Goal: Information Seeking & Learning: Compare options

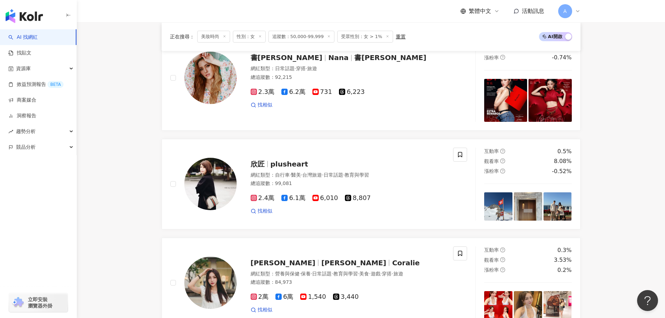
scroll to position [0, 1034]
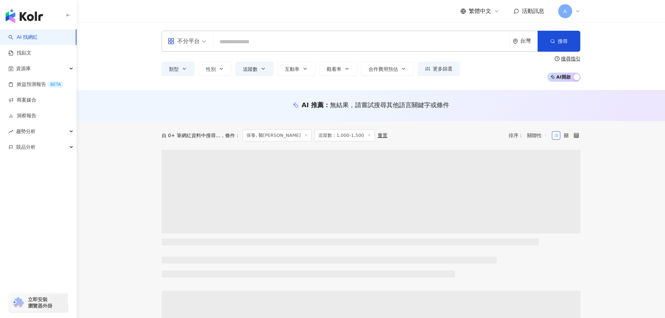
click at [257, 43] on input "search" at bounding box center [361, 41] width 291 height 13
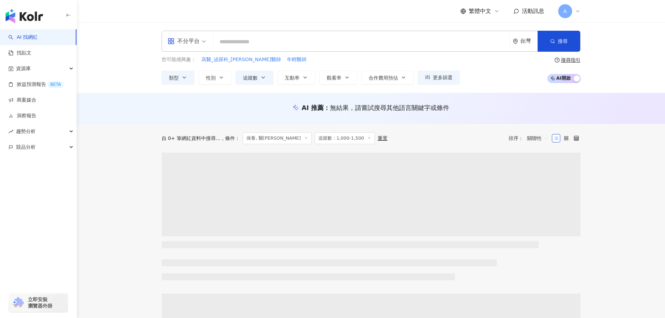
type input "*********"
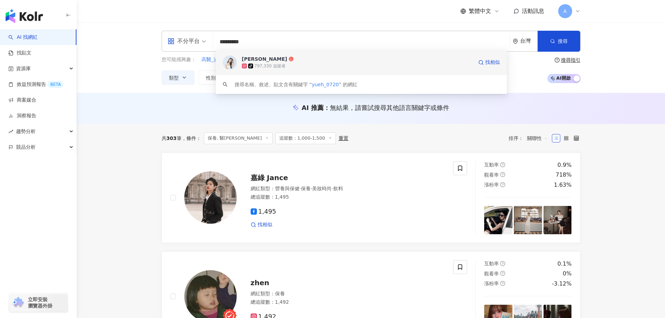
click at [283, 62] on span "許悅" at bounding box center [357, 59] width 231 height 7
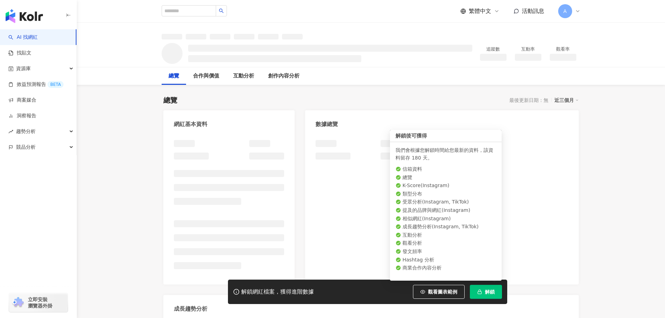
click at [494, 290] on span "解鎖" at bounding box center [490, 292] width 10 height 6
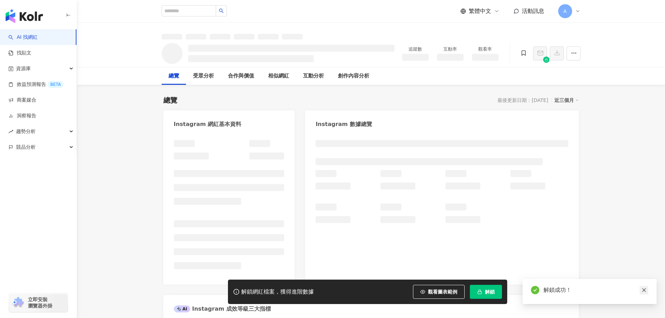
click at [649, 290] on div "解鎖成功！" at bounding box center [590, 291] width 134 height 25
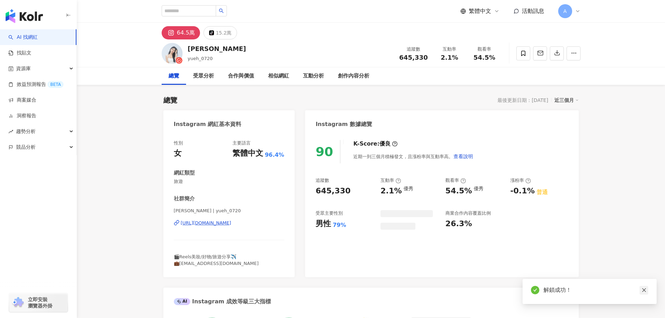
click at [643, 293] on icon "close" at bounding box center [644, 290] width 5 height 5
click at [558, 54] on icon "button" at bounding box center [557, 53] width 5 height 5
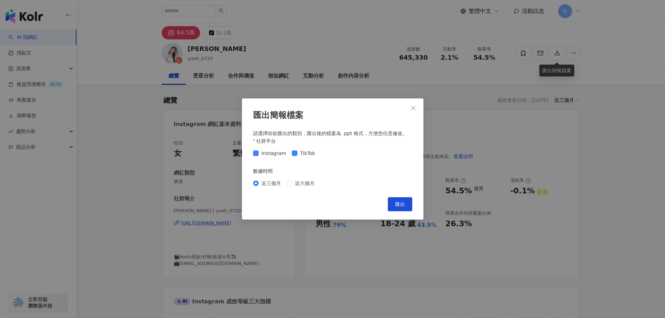
drag, startPoint x: 405, startPoint y: 204, endPoint x: 62, endPoint y: 2, distance: 398.2
click at [405, 204] on button "匯出" at bounding box center [400, 204] width 24 height 14
click at [410, 107] on span "Close" at bounding box center [413, 108] width 14 height 6
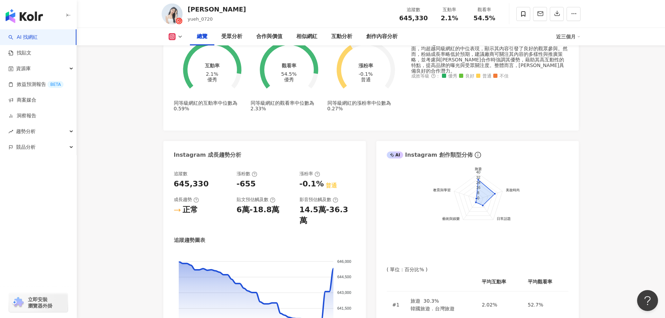
scroll to position [349, 0]
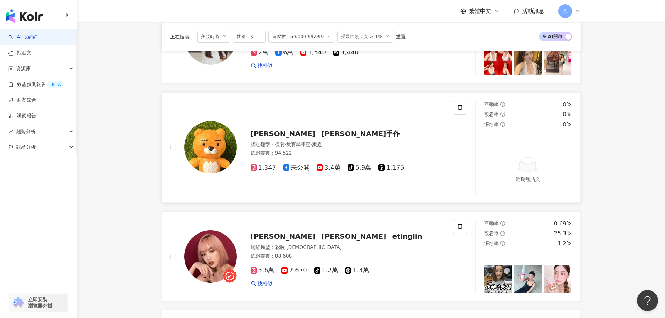
scroll to position [1117, 0]
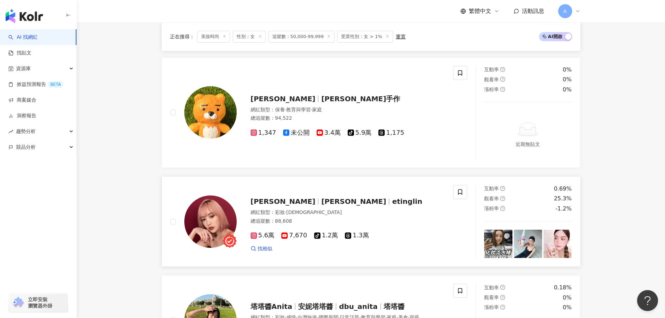
click at [323, 203] on span "TingLin婷" at bounding box center [356, 201] width 71 height 8
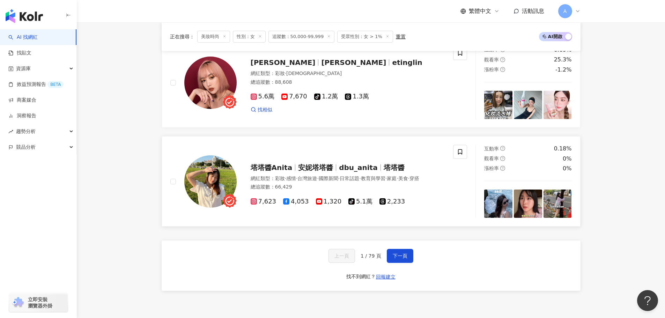
scroll to position [1257, 0]
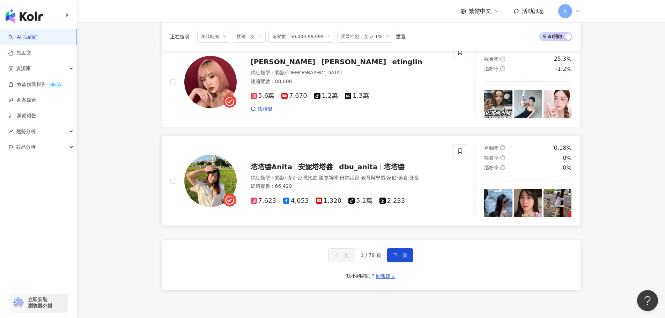
click at [287, 167] on span "塔塔醬Anita" at bounding box center [272, 167] width 42 height 8
click at [405, 257] on button "下一頁" at bounding box center [400, 255] width 27 height 14
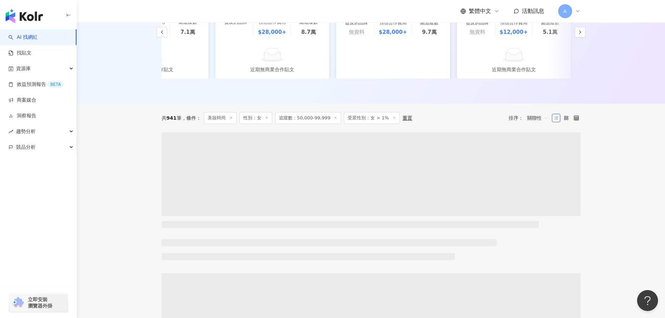
scroll to position [138, 0]
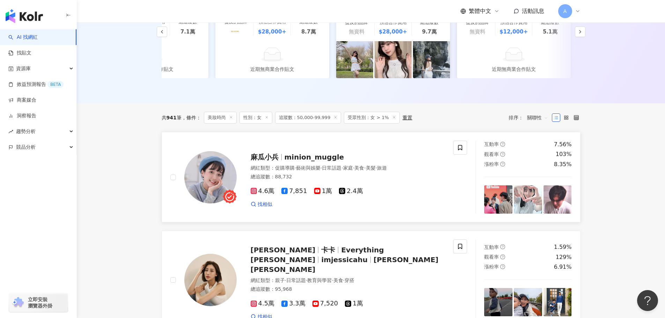
click at [302, 159] on span "minion_muggle" at bounding box center [315, 157] width 60 height 8
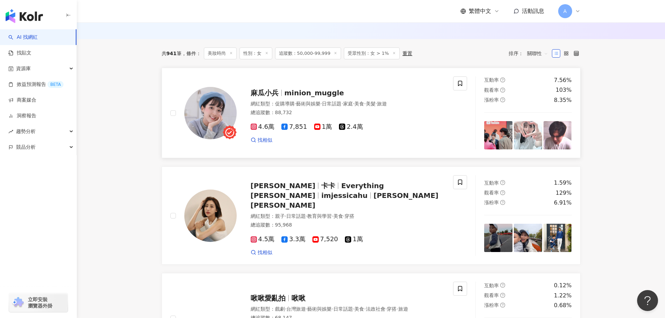
scroll to position [278, 0]
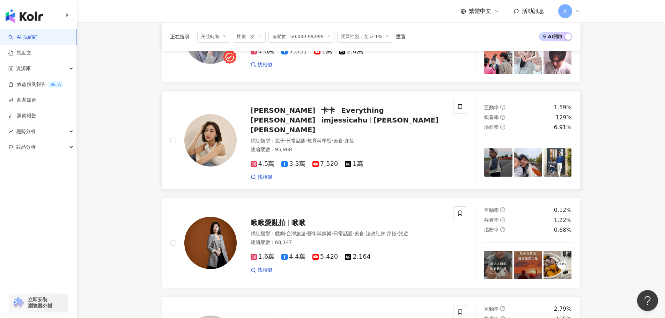
click at [321, 115] on span "卡卡" at bounding box center [328, 110] width 14 height 8
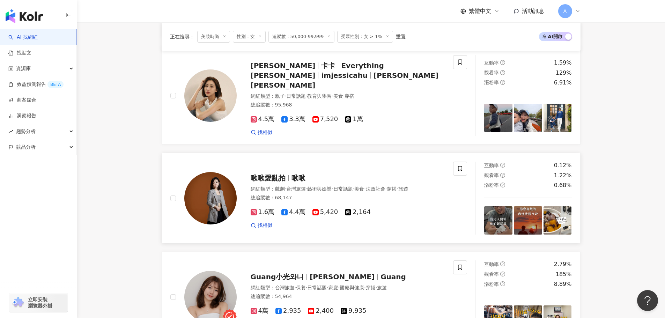
click at [277, 175] on span "啾啾愛亂拍" at bounding box center [268, 178] width 35 height 8
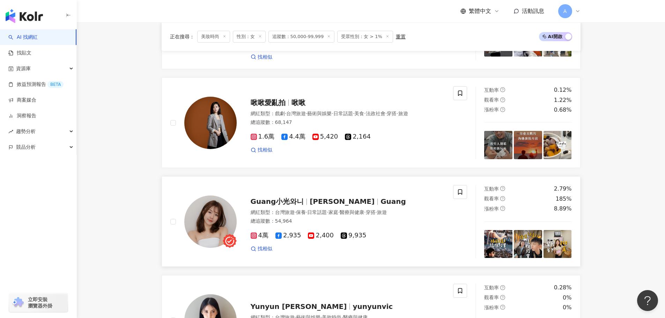
scroll to position [497, 0]
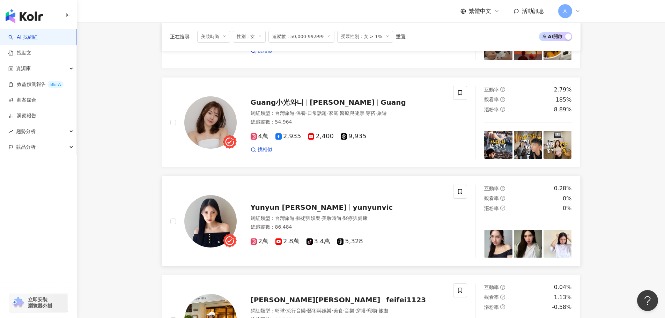
click at [299, 179] on link "Yunyun Victoria 林昀 yunyunvic 網紅類型 ： 台灣旅遊 · 藝術與娛樂 · 美妝時尚 · 醫療與健康 總追蹤數 ： 86,484 2…" at bounding box center [371, 221] width 419 height 90
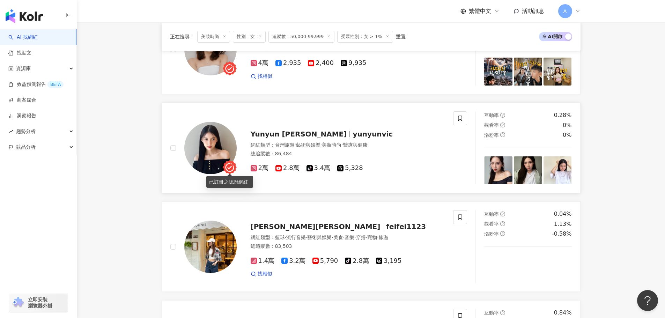
scroll to position [602, 0]
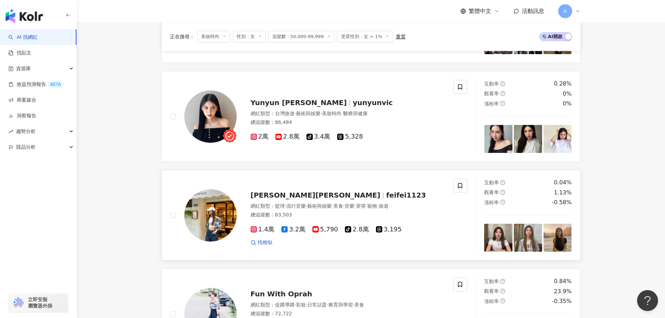
click at [282, 194] on span "岑霏Fei Fei" at bounding box center [316, 195] width 130 height 8
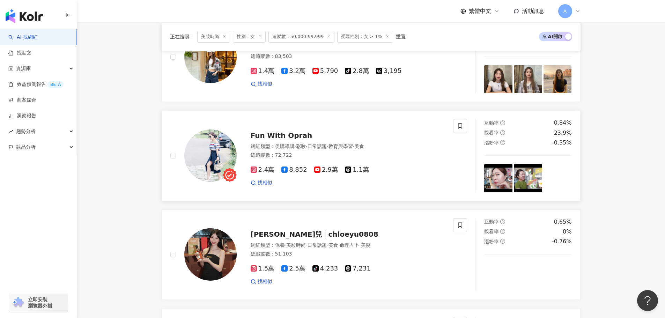
scroll to position [776, 0]
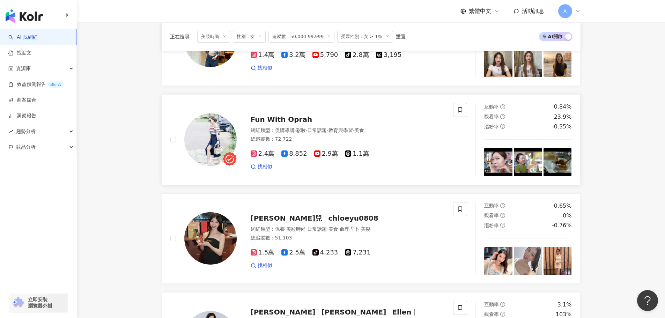
click at [260, 116] on span "Fun With Oprah" at bounding box center [282, 119] width 62 height 8
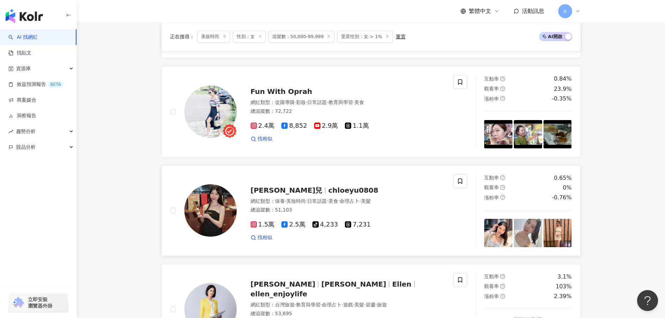
scroll to position [805, 0]
click at [294, 190] on span "Chloe 小渝兒" at bounding box center [290, 190] width 78 height 8
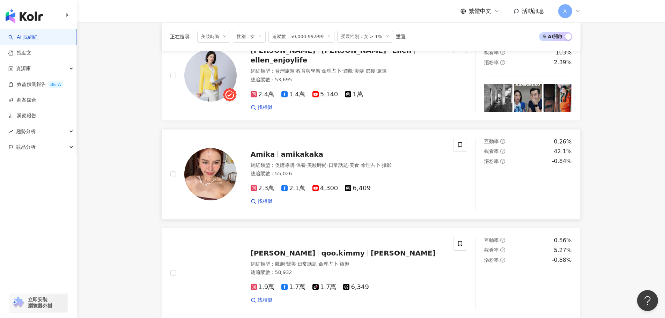
scroll to position [1038, 0]
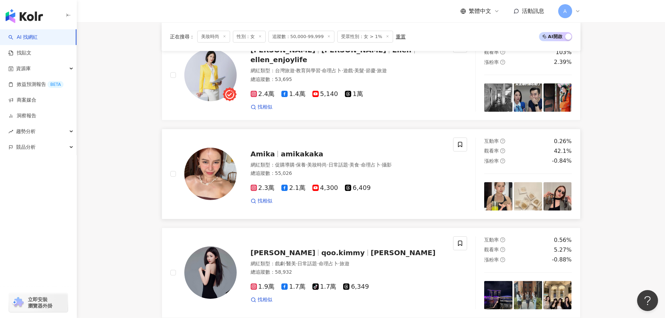
click at [286, 156] on span "amikakaka" at bounding box center [302, 154] width 43 height 8
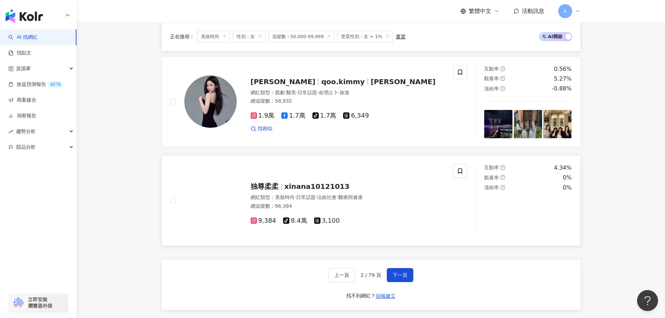
scroll to position [1143, 0]
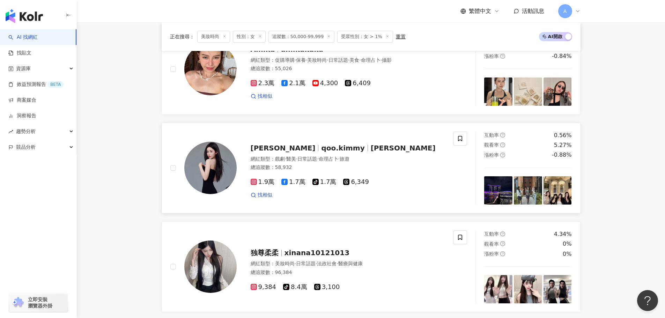
click at [321, 144] on span "qoo.kimmy" at bounding box center [342, 148] width 43 height 8
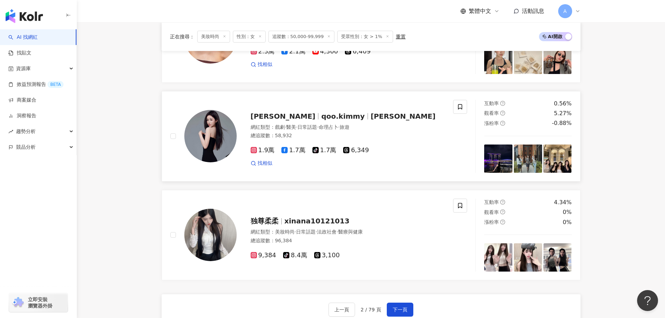
scroll to position [1213, 0]
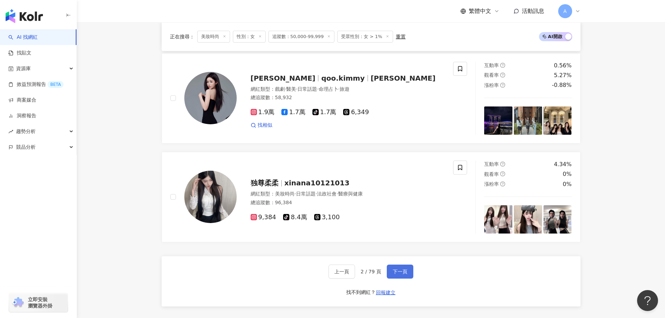
click at [388, 267] on button "下一頁" at bounding box center [400, 272] width 27 height 14
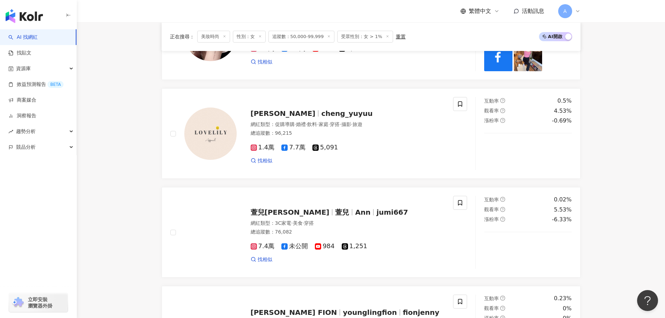
scroll to position [473, 0]
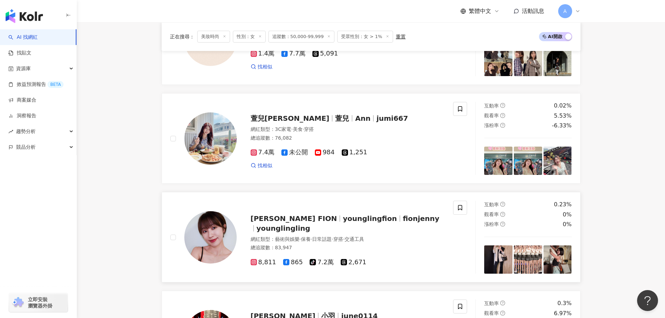
click at [282, 223] on span "楊 羚 FION" at bounding box center [294, 218] width 87 height 8
click at [343, 223] on span "younglingfion" at bounding box center [370, 218] width 54 height 8
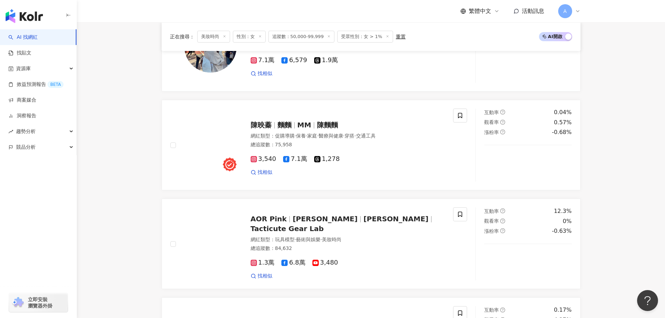
scroll to position [763, 0]
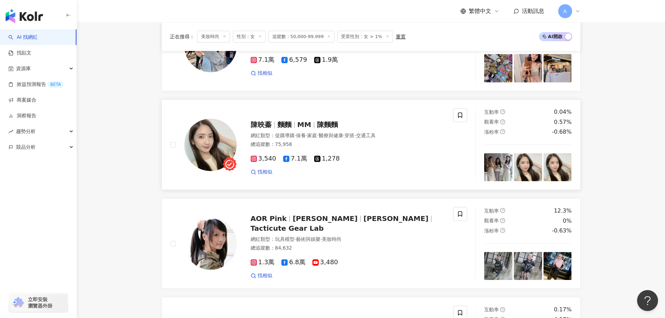
click at [308, 129] on span "MM" at bounding box center [305, 124] width 14 height 8
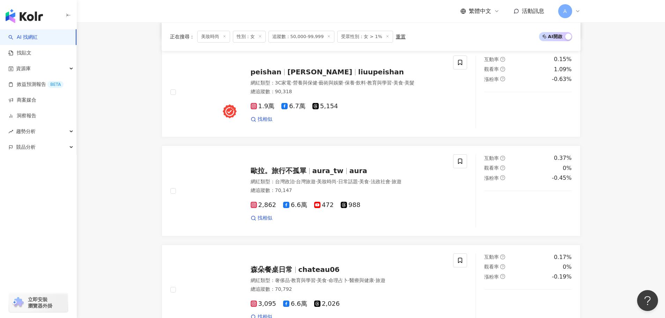
scroll to position [1217, 0]
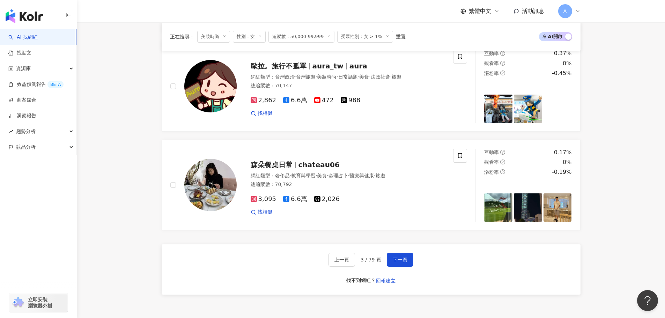
drag, startPoint x: 388, startPoint y: 265, endPoint x: 387, endPoint y: 278, distance: 12.6
click at [388, 265] on button "下一頁" at bounding box center [400, 260] width 27 height 14
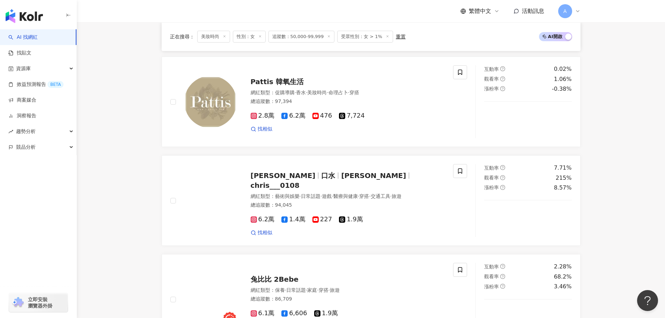
scroll to position [682, 0]
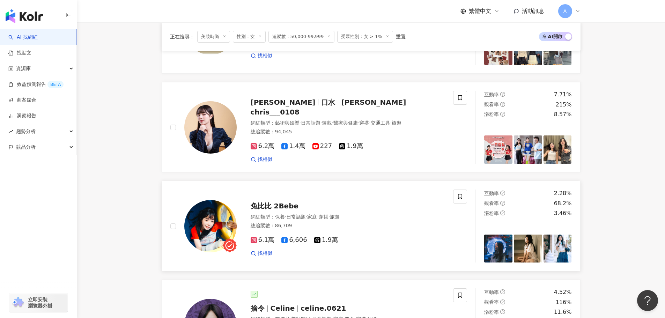
click at [278, 210] on span "兔比比 2Bebe" at bounding box center [275, 206] width 48 height 8
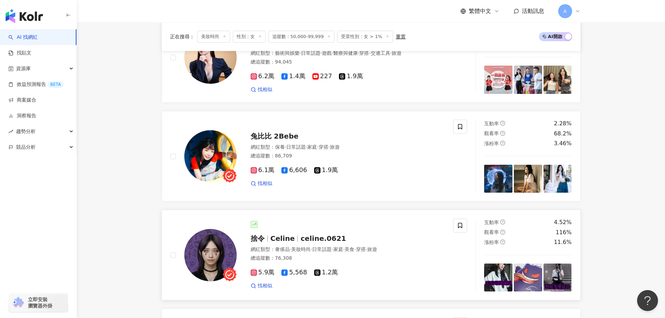
scroll to position [787, 0]
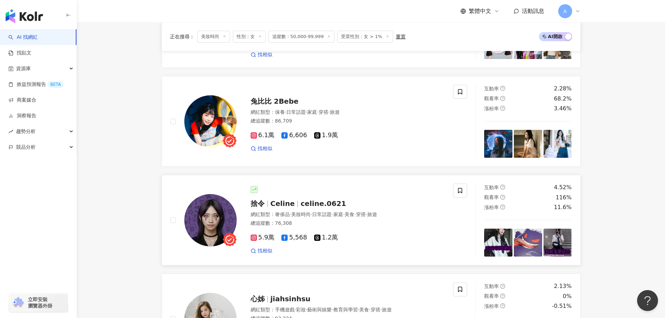
click at [282, 208] on span "Celine" at bounding box center [283, 203] width 24 height 8
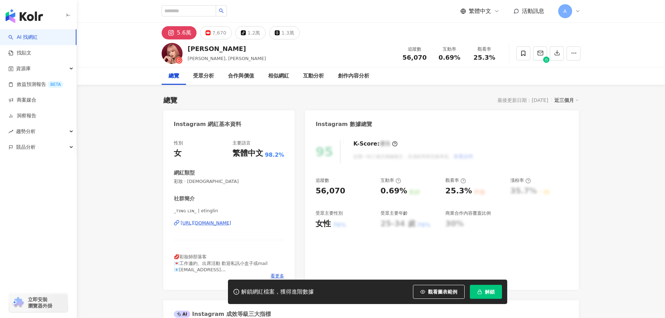
click at [204, 226] on div "[URL][DOMAIN_NAME]" at bounding box center [206, 223] width 51 height 6
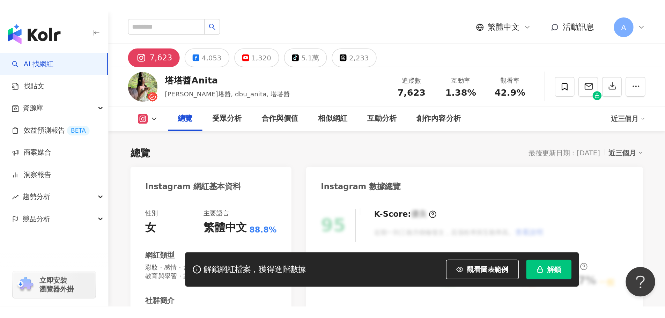
scroll to position [35, 0]
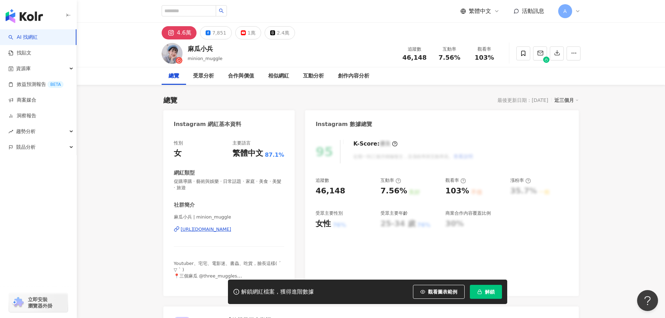
click at [212, 231] on div "https://www.instagram.com/minion_muggle/" at bounding box center [206, 229] width 51 height 6
drag, startPoint x: 187, startPoint y: 47, endPoint x: 213, endPoint y: 46, distance: 26.6
click at [213, 46] on div "麻瓜小兵 minion_muggle 追蹤數 46,148 互動率 7.56% 觀看率 103%" at bounding box center [371, 53] width 447 height 28
copy div "麻瓜小兵"
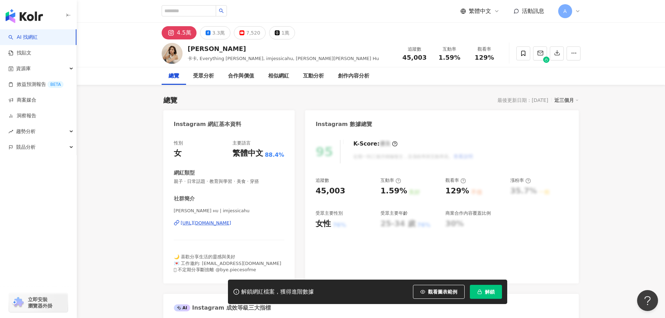
click at [226, 225] on div "https://www.instagram.com/imjessicahu/" at bounding box center [206, 223] width 51 height 6
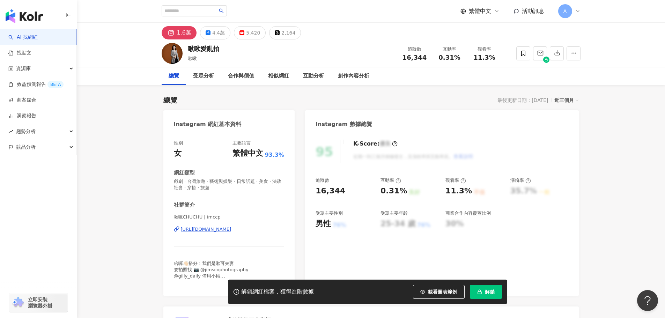
click at [233, 223] on div "啾啾CHUCHU | imccp https://www.instagram.com/imccp/" at bounding box center [229, 234] width 111 height 41
click at [232, 230] on div "https://www.instagram.com/imccp/" at bounding box center [206, 229] width 51 height 6
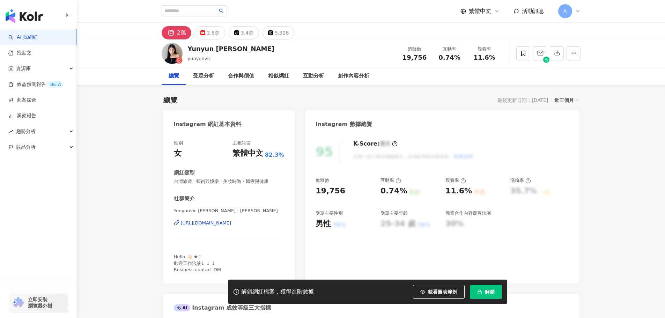
drag, startPoint x: 221, startPoint y: 223, endPoint x: 221, endPoint y: 234, distance: 10.8
click at [221, 223] on div "https://www.instagram.com/yunyunvic/" at bounding box center [206, 223] width 51 height 6
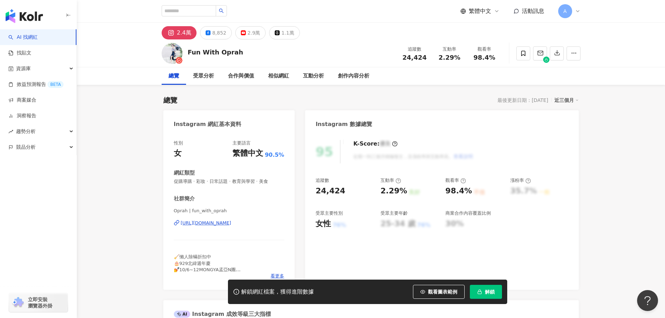
drag, startPoint x: 248, startPoint y: 230, endPoint x: 242, endPoint y: 228, distance: 6.0
click at [247, 230] on div "Oprah | fun_with_oprah https://www.instagram.com/fun_with_oprah/" at bounding box center [229, 228] width 111 height 41
click at [242, 228] on div "Oprah | fun_with_oprah https://www.instagram.com/fun_with_oprah/" at bounding box center [229, 228] width 111 height 41
click at [240, 227] on div "Oprah | fun_with_oprah https://www.instagram.com/fun_with_oprah/" at bounding box center [229, 228] width 111 height 41
click at [232, 223] on div "https://www.instagram.com/fun_with_oprah/" at bounding box center [206, 223] width 51 height 6
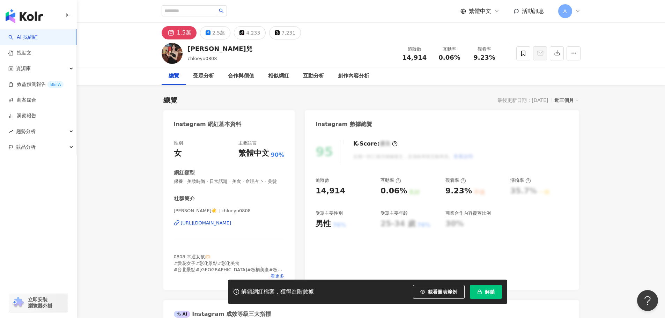
click at [232, 226] on div "[URL][DOMAIN_NAME]" at bounding box center [206, 223] width 51 height 6
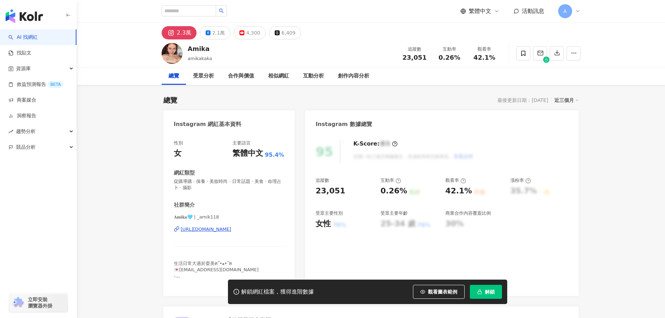
click at [232, 226] on div "https://www.instagram.com/_amik118/" at bounding box center [206, 229] width 51 height 6
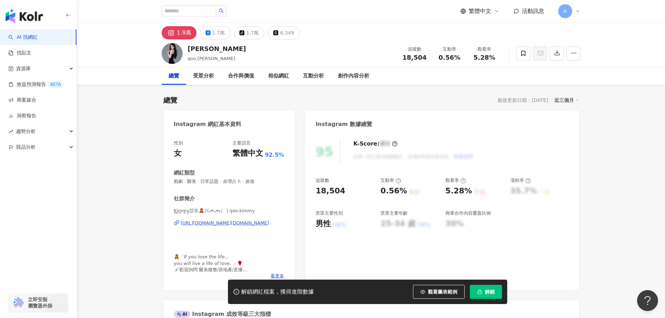
click at [234, 223] on div "[URL][DOMAIN_NAME][DOMAIN_NAME]" at bounding box center [225, 223] width 88 height 6
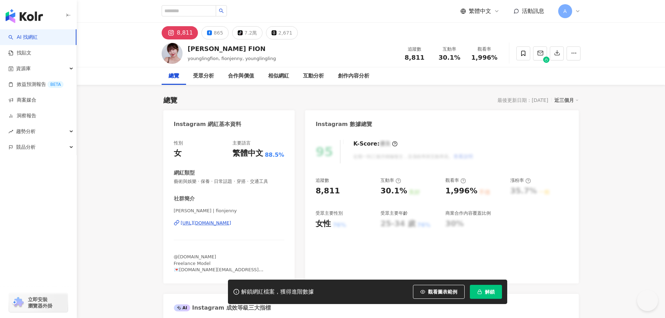
click at [213, 224] on div "https://www.instagram.com/fionjenny/" at bounding box center [206, 223] width 51 height 6
click at [255, 227] on div "楊羚 Fion | fionjenny https://www.instagram.com/fionjenny/" at bounding box center [229, 228] width 111 height 41
click at [237, 218] on div "楊羚 Fion | fionjenny https://www.instagram.com/fionjenny/" at bounding box center [229, 228] width 111 height 41
click at [232, 225] on div "https://www.instagram.com/fionjenny/" at bounding box center [206, 223] width 51 height 6
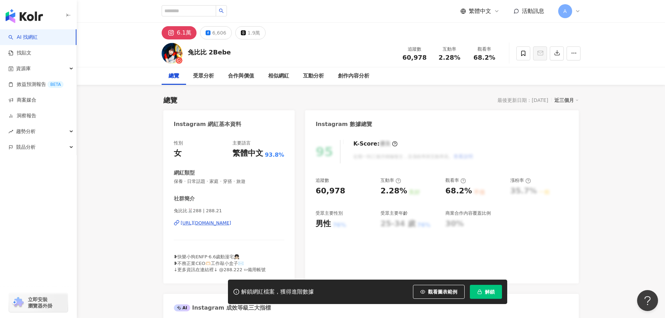
click at [232, 222] on div "https://www.instagram.com/288.21/" at bounding box center [206, 223] width 51 height 6
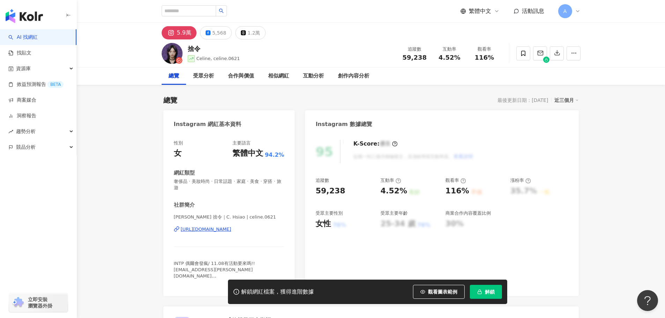
click at [232, 232] on div "[URL][DOMAIN_NAME]" at bounding box center [206, 229] width 51 height 6
drag, startPoint x: 179, startPoint y: 7, endPoint x: 215, endPoint y: 15, distance: 36.9
click at [179, 7] on input "search" at bounding box center [189, 10] width 54 height 11
paste input "*********"
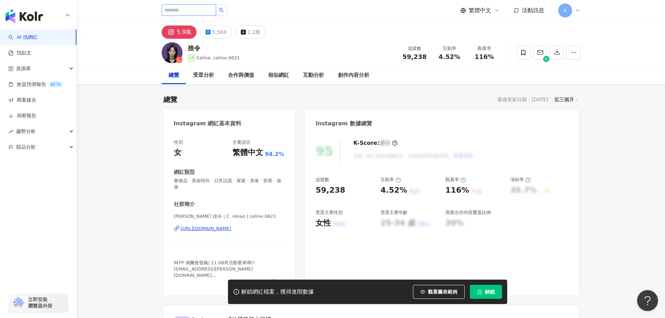
type input "*********"
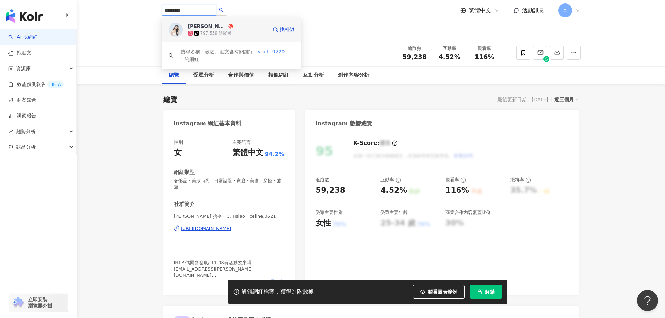
click at [236, 37] on div "許悅 tiktok-icon 797,559 追蹤者 找相似" at bounding box center [232, 29] width 140 height 25
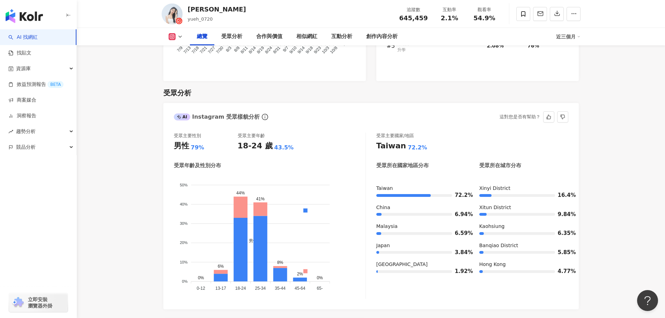
scroll to position [594, 0]
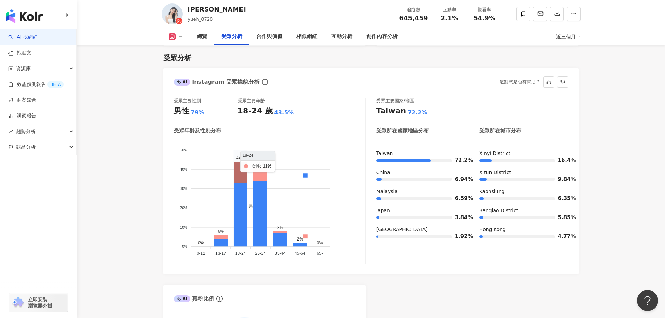
click at [243, 166] on icon at bounding box center [241, 172] width 14 height 21
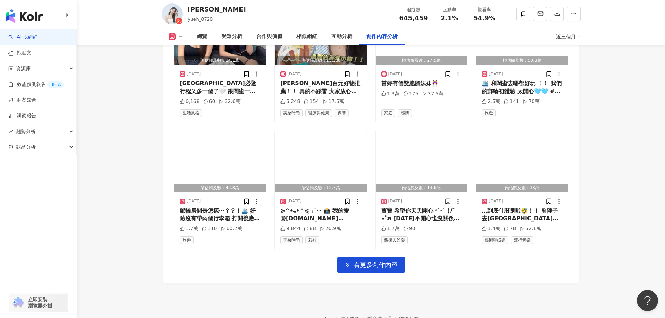
scroll to position [2171, 0]
